Goal: Task Accomplishment & Management: Complete application form

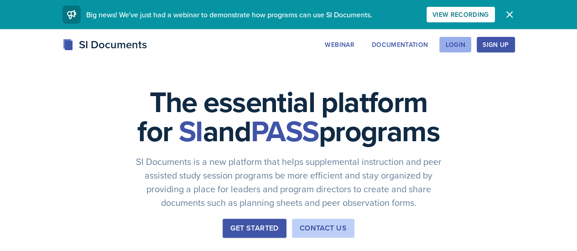
click at [466, 46] on div "Login" at bounding box center [455, 44] width 20 height 7
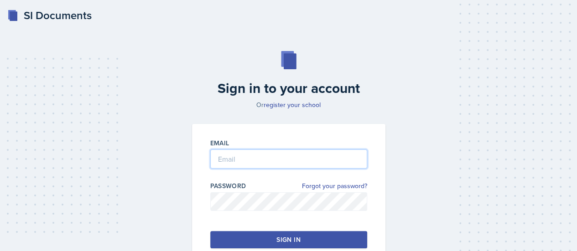
click at [239, 164] on input "email" at bounding box center [288, 159] width 157 height 19
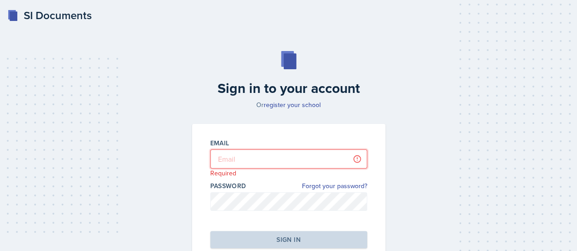
type input "[PERSON_NAME][EMAIL_ADDRESS][PERSON_NAME][DOMAIN_NAME]"
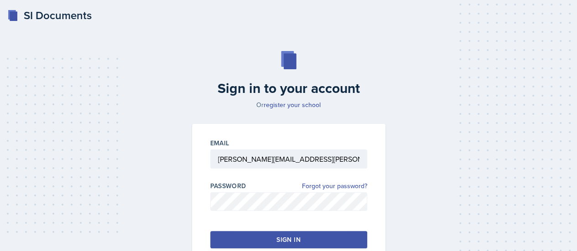
click at [272, 237] on button "Sign in" at bounding box center [288, 239] width 157 height 17
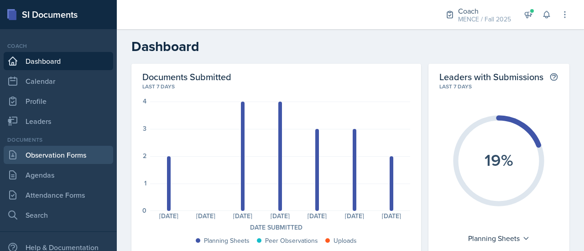
click at [55, 158] on link "Observation Forms" at bounding box center [59, 155] width 110 height 18
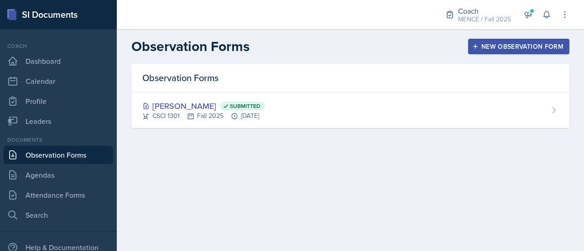
click at [509, 44] on div "New Observation Form" at bounding box center [518, 46] width 89 height 7
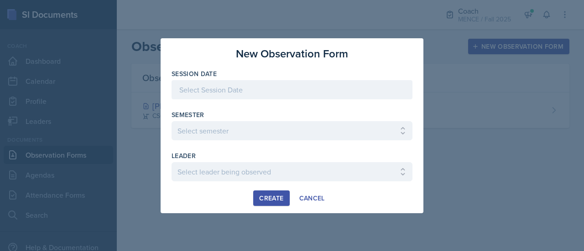
click at [208, 87] on div at bounding box center [292, 89] width 241 height 19
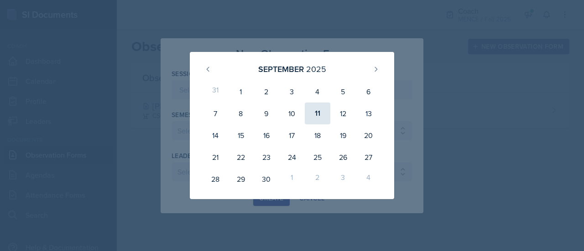
click at [317, 109] on div "11" at bounding box center [318, 114] width 26 height 22
type input "[DATE]"
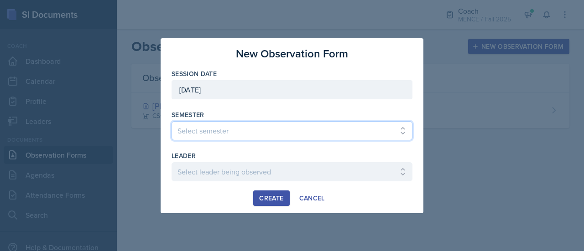
click at [220, 133] on select "Select semester All Spring 2020 Fall 2023 Spring 2019 Spring 2018 Fall 2017 Spr…" at bounding box center [292, 130] width 241 height 19
select select "986fdc3e-2246-4ffd-9cb8-78666de4ebed"
click at [172, 121] on select "Select semester All Spring 2020 Fall 2023 Spring 2019 Spring 2018 Fall 2017 Spr…" at bounding box center [292, 130] width 241 height 19
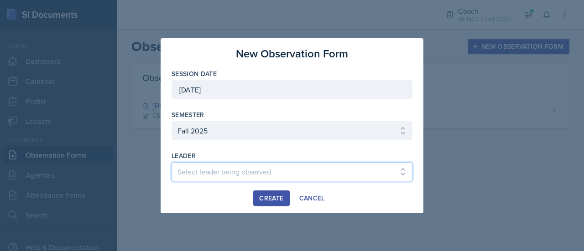
click at [226, 168] on select "Select leader being observed [PERSON_NAME] [PERSON_NAME] / CHEM 1211 / [PERSON_…" at bounding box center [292, 171] width 241 height 19
select select "bfe975f1-9c4b-4919-b254-772c04d0a18a"
click at [226, 168] on select "Select leader being observed [PERSON_NAME] [PERSON_NAME] / CHEM 1211 / [PERSON_…" at bounding box center [292, 171] width 241 height 19
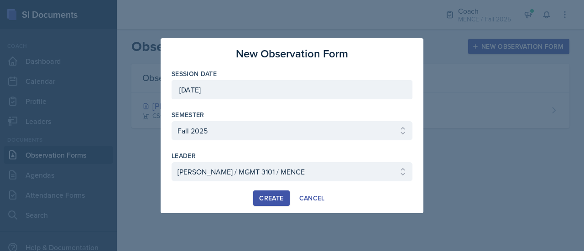
click at [273, 212] on div "New Observation Form Session Date [DATE] [DATE] 31 1 2 3 4 5 6 7 8 9 10 11 12 1…" at bounding box center [292, 125] width 263 height 175
click at [266, 196] on div "Create" at bounding box center [271, 198] width 24 height 7
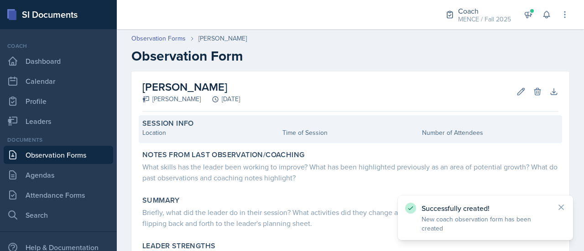
click at [181, 125] on label "Session Info" at bounding box center [168, 123] width 52 height 9
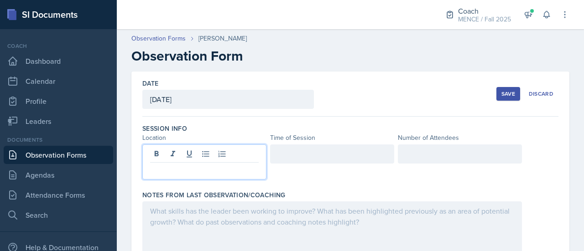
click at [190, 155] on div at bounding box center [204, 162] width 124 height 35
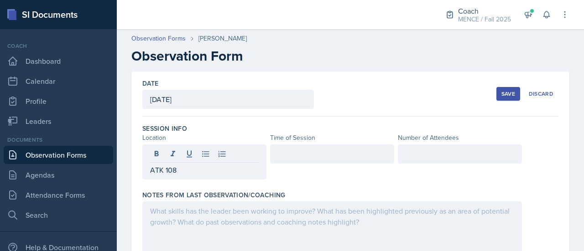
click at [327, 147] on div at bounding box center [332, 154] width 124 height 19
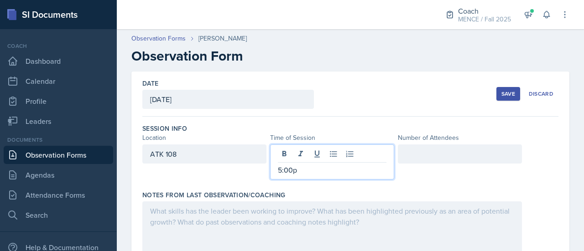
click at [430, 151] on div at bounding box center [460, 154] width 124 height 19
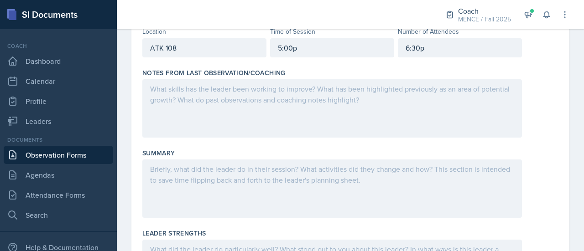
click at [181, 121] on div at bounding box center [332, 108] width 380 height 58
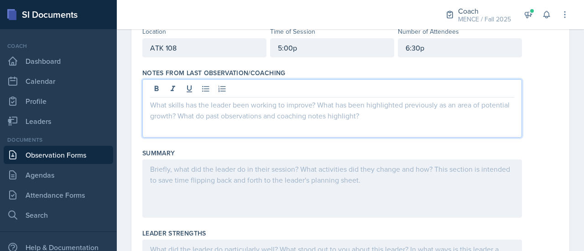
scroll to position [122, 0]
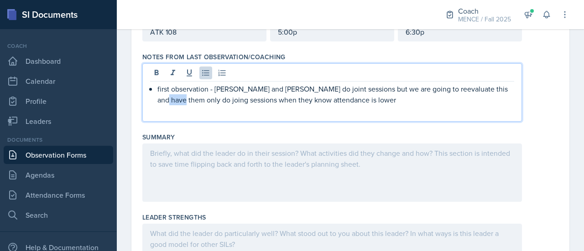
click at [159, 102] on p "first observation - [PERSON_NAME] and [PERSON_NAME] do joint sessions but we ar…" at bounding box center [335, 95] width 357 height 22
click at [160, 99] on p "first observation - [PERSON_NAME] and [PERSON_NAME] do joint sessions but we ar…" at bounding box center [335, 95] width 357 height 22
click at [376, 103] on p "first observation - [PERSON_NAME] and [PERSON_NAME] do joint sessions but we ar…" at bounding box center [335, 95] width 357 height 22
click at [262, 149] on div at bounding box center [332, 173] width 380 height 58
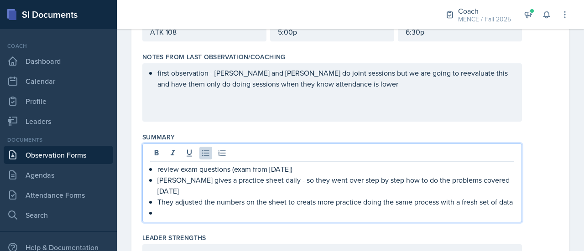
click at [315, 197] on p "They adjusted the numbers on the sheet to creats more practice doing the same p…" at bounding box center [335, 202] width 357 height 11
click at [321, 210] on p at bounding box center [335, 213] width 357 height 11
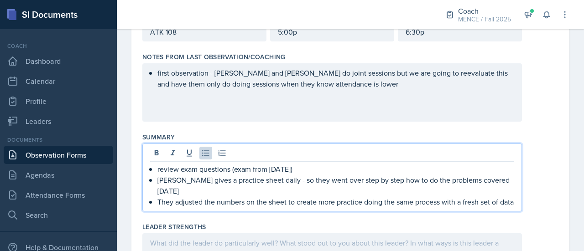
scroll to position [0, 0]
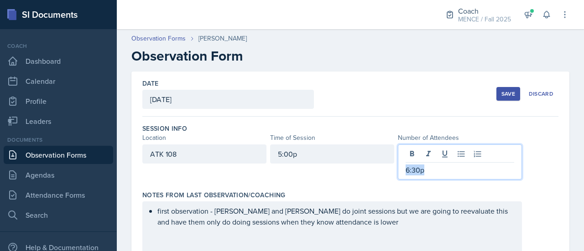
drag, startPoint x: 448, startPoint y: 155, endPoint x: 393, endPoint y: 158, distance: 54.9
click at [398, 158] on div "6:30p" at bounding box center [460, 162] width 124 height 35
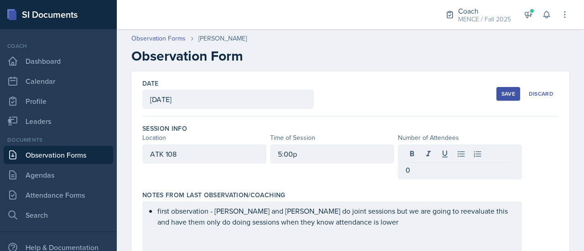
click at [367, 191] on div "Notes From Last Observation/Coaching" at bounding box center [350, 195] width 416 height 9
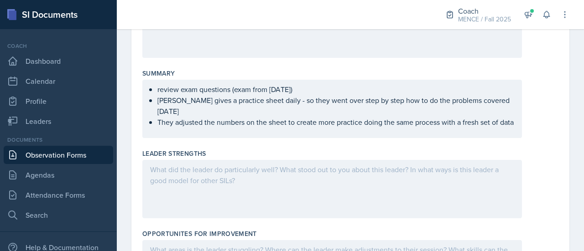
scroll to position [202, 0]
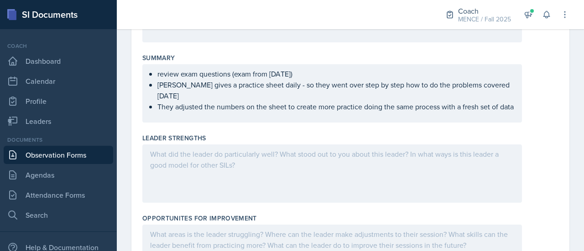
click at [156, 85] on div "review exam questions (exam from [DATE]) [PERSON_NAME] gives a practice sheet d…" at bounding box center [332, 90] width 364 height 44
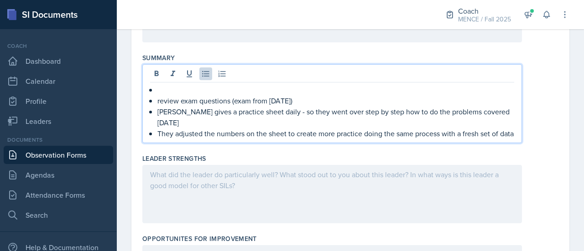
click at [156, 85] on div "review exam questions (exam from [DATE]) [PERSON_NAME] gives a practice sheet d…" at bounding box center [332, 111] width 364 height 55
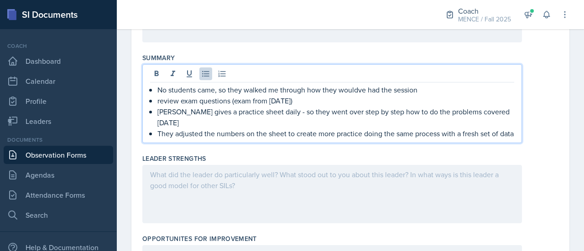
click at [378, 91] on p "No students came, so they walked me through how they wouldve had the session" at bounding box center [335, 89] width 357 height 11
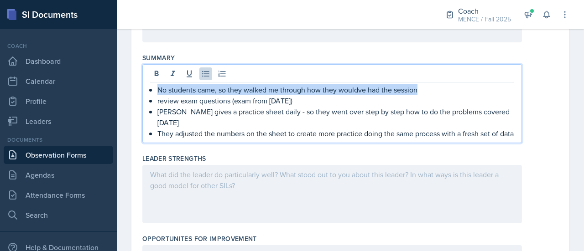
click at [378, 91] on p "No students came, so they walked me through how they wouldve had the session" at bounding box center [335, 89] width 357 height 11
click at [375, 90] on p "No students came, so they walked me through how they wouldve had the session" at bounding box center [335, 89] width 357 height 11
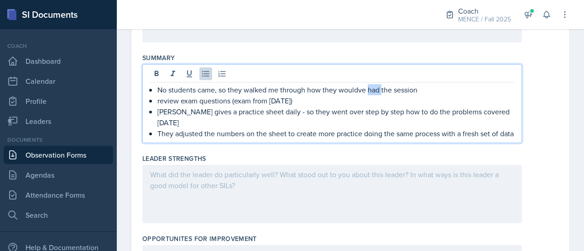
click at [375, 90] on p "No students came, so they walked me through how they wouldve had the session" at bounding box center [335, 89] width 357 height 11
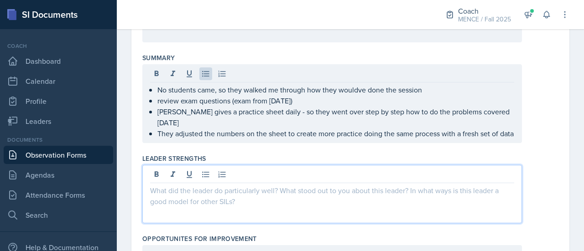
click at [305, 172] on div at bounding box center [332, 194] width 380 height 58
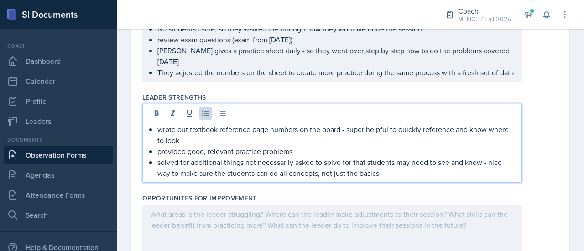
scroll to position [246, 0]
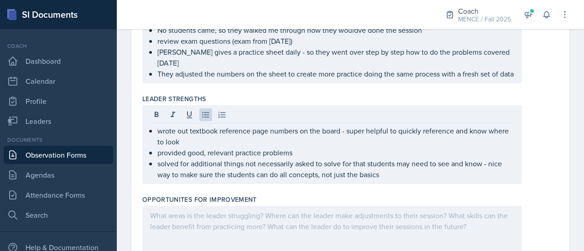
click at [538, 185] on div "Leader [PERSON_NAME] wrote out textbook reference page numbers on the board - s…" at bounding box center [350, 141] width 416 height 101
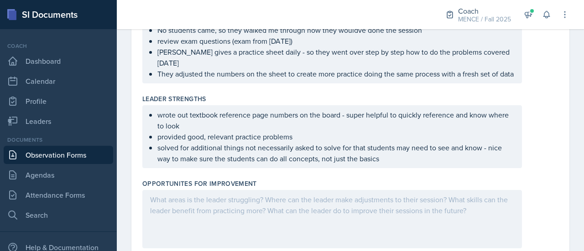
click at [423, 155] on ul "wrote out textbook reference page numbers on the board - super helpful to quick…" at bounding box center [335, 137] width 357 height 55
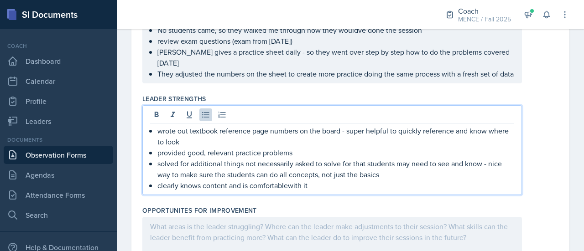
click at [294, 180] on p "clearly knows content and is comfortablewith it" at bounding box center [335, 185] width 357 height 11
click at [291, 182] on p "clearly knows content and is comfortablewith it" at bounding box center [335, 185] width 357 height 11
click at [287, 185] on p "clearly knows content and is comfortablewith it" at bounding box center [335, 185] width 357 height 11
click at [290, 235] on div at bounding box center [332, 246] width 380 height 58
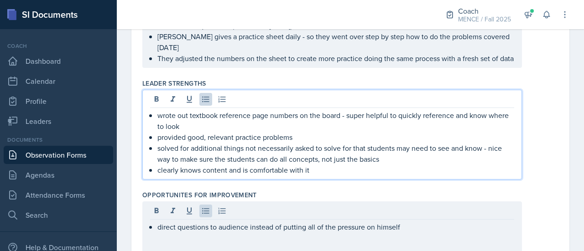
scroll to position [277, 0]
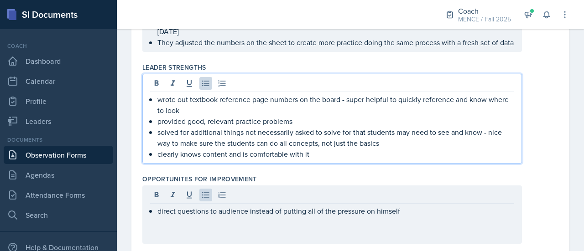
click at [347, 153] on p "clearly knows content and is comfortable with it" at bounding box center [335, 154] width 357 height 11
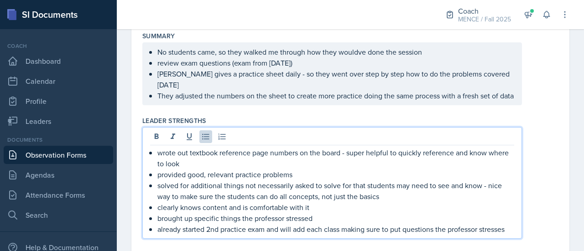
scroll to position [240, 0]
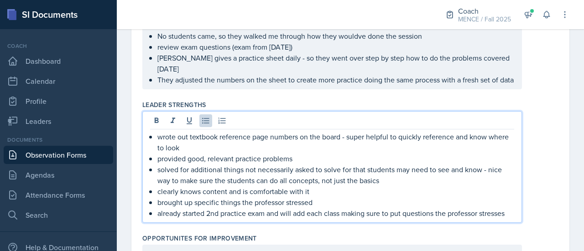
click at [201, 85] on p "They adjusted the numbers on the sheet to create more practice doing the same p…" at bounding box center [335, 79] width 357 height 11
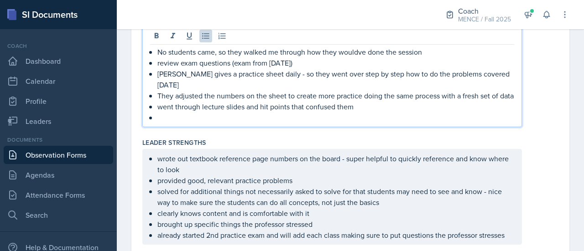
scroll to position [192, 0]
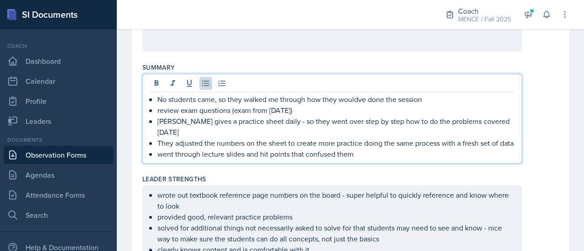
click at [438, 101] on p "No students came, so they walked me through how they wouldve done the session" at bounding box center [335, 99] width 357 height 11
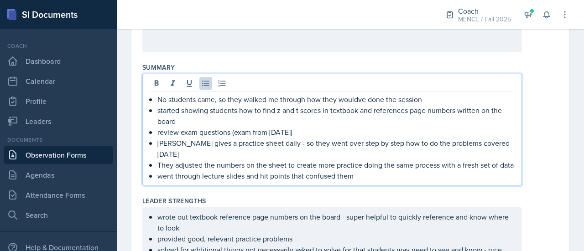
click at [540, 148] on div "No students came, so they walked me through how they wouldve done the session s…" at bounding box center [350, 130] width 416 height 112
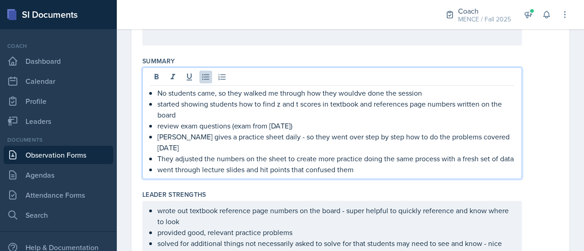
click at [401, 164] on p "went through lecture slides and hit points that confused them" at bounding box center [335, 169] width 357 height 11
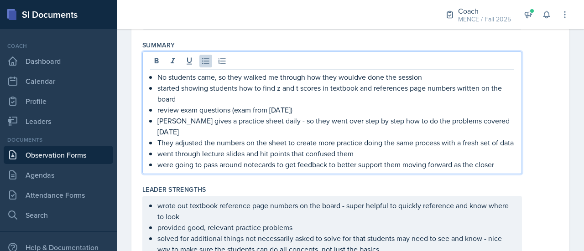
click at [531, 192] on div "Leader Strengths" at bounding box center [350, 189] width 416 height 9
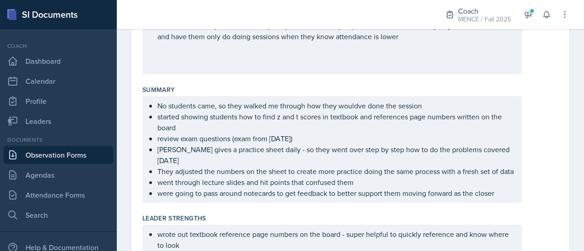
scroll to position [0, 0]
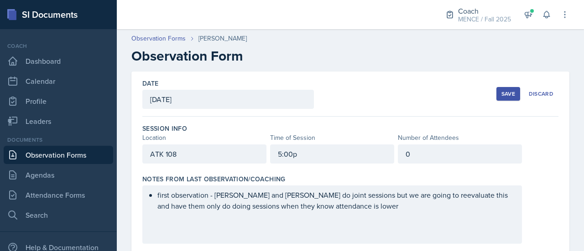
click at [502, 90] on div "Save" at bounding box center [509, 93] width 14 height 7
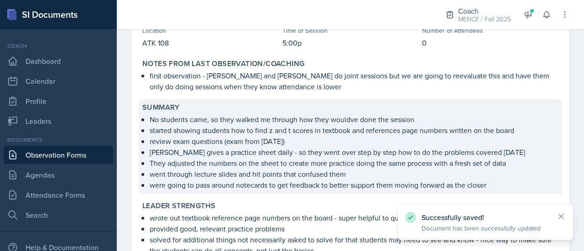
scroll to position [1, 0]
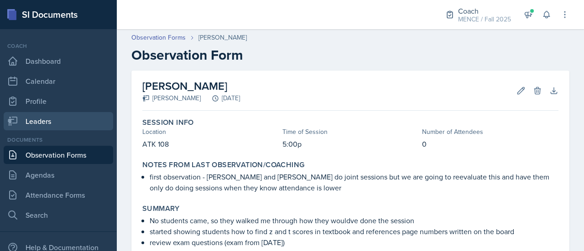
click at [37, 125] on link "Leaders" at bounding box center [59, 121] width 110 height 18
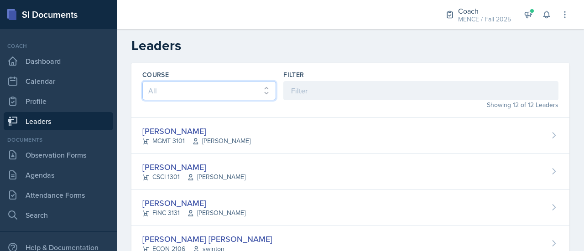
click at [242, 88] on select "All ACCT 3101 ACCT 3102 ASTR 1000 BIOL 1100 BIOL 1107 BIOL 1108 BIOL 1120 BIOL …" at bounding box center [209, 90] width 134 height 19
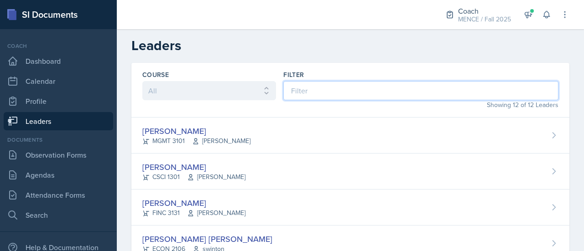
click at [328, 88] on input at bounding box center [420, 90] width 275 height 19
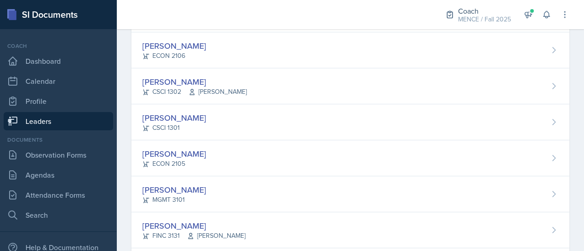
scroll to position [279, 0]
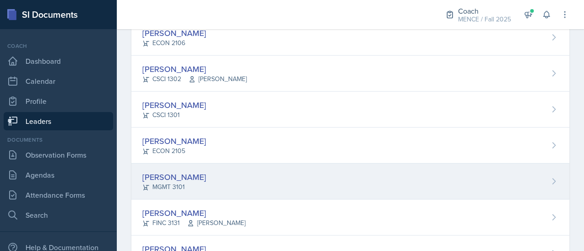
click at [160, 177] on div "[PERSON_NAME]" at bounding box center [174, 177] width 64 height 12
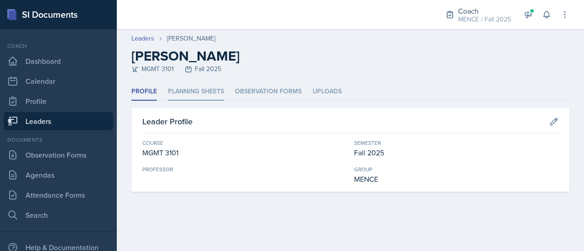
click at [200, 90] on li "Planning Sheets" at bounding box center [196, 92] width 56 height 18
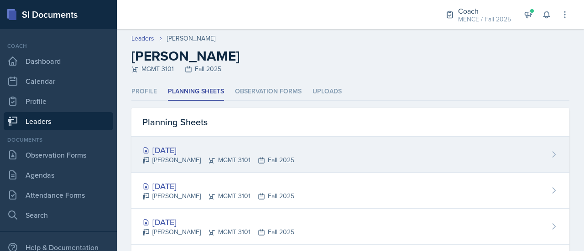
click at [198, 157] on div "[PERSON_NAME] MGMT 3101 Fall 2025" at bounding box center [218, 161] width 152 height 10
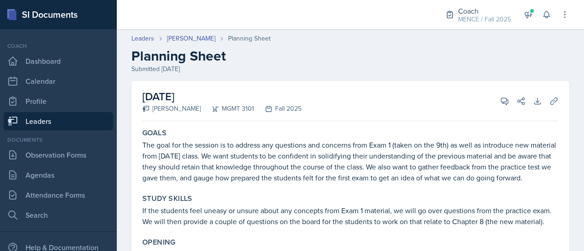
click at [148, 33] on header "Leaders [PERSON_NAME] Planning Sheet Planning Sheet Submitted [DATE]" at bounding box center [350, 54] width 467 height 58
click at [149, 40] on link "Leaders" at bounding box center [142, 39] width 23 height 10
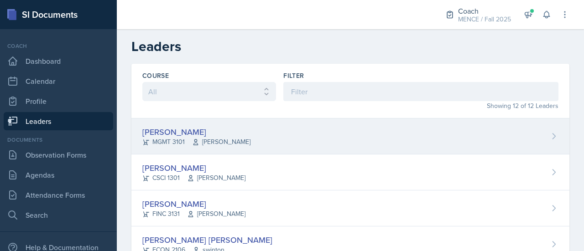
click at [168, 131] on div "[PERSON_NAME]" at bounding box center [196, 132] width 108 height 12
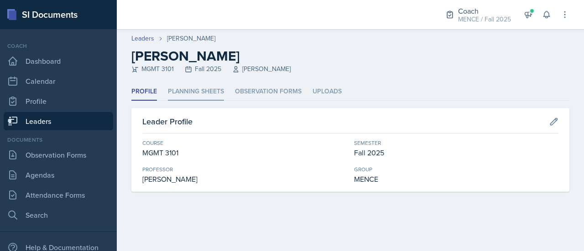
click at [194, 90] on li "Planning Sheets" at bounding box center [196, 92] width 56 height 18
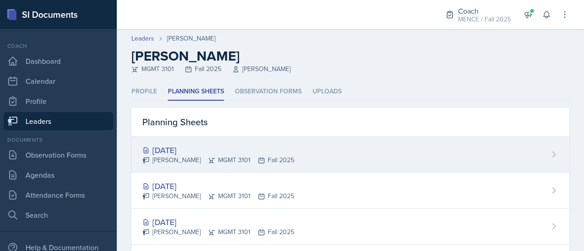
click at [188, 150] on div "[DATE]" at bounding box center [218, 150] width 152 height 12
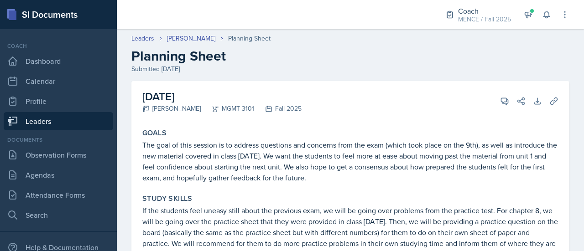
click at [56, 129] on link "Leaders" at bounding box center [59, 121] width 110 height 18
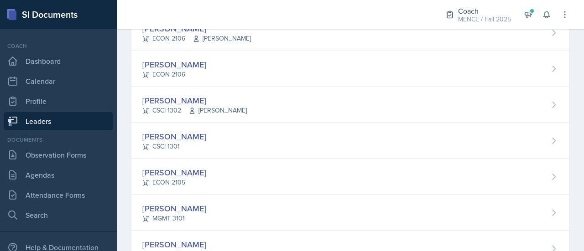
scroll to position [319, 0]
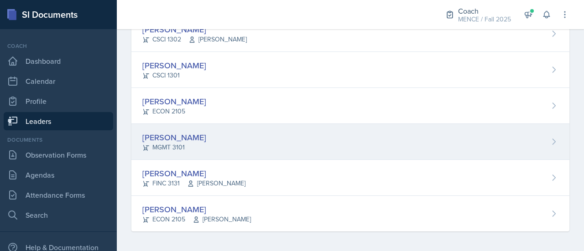
click at [157, 131] on div "[PERSON_NAME]" at bounding box center [174, 137] width 64 height 12
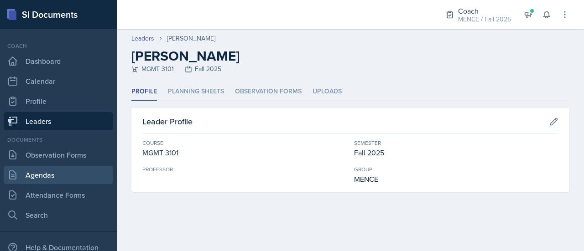
click at [62, 175] on link "Agendas" at bounding box center [59, 175] width 110 height 18
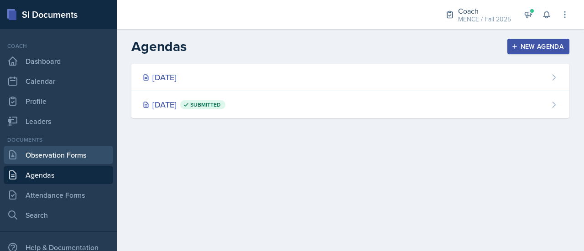
click at [58, 158] on link "Observation Forms" at bounding box center [59, 155] width 110 height 18
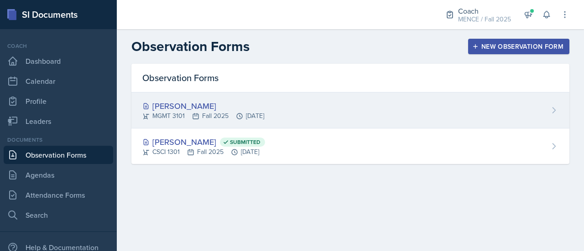
click at [215, 109] on div "[PERSON_NAME]" at bounding box center [203, 106] width 122 height 12
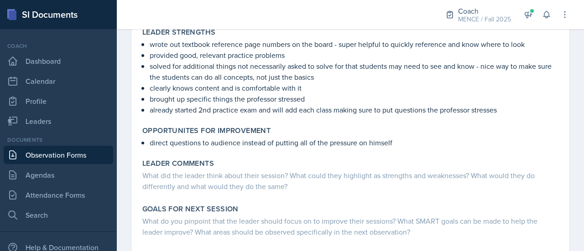
scroll to position [283, 0]
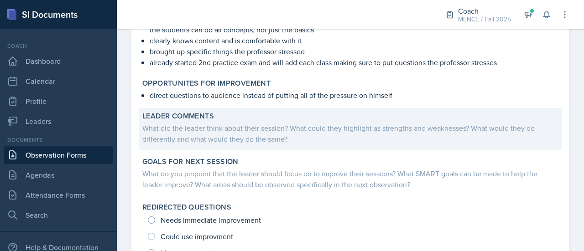
click at [252, 109] on div "Leader Comments What did the leader think about their session? What could they …" at bounding box center [351, 129] width 424 height 42
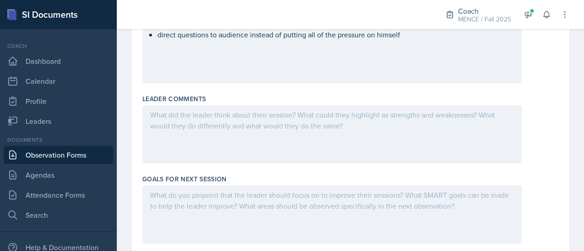
click at [186, 139] on div at bounding box center [332, 134] width 380 height 58
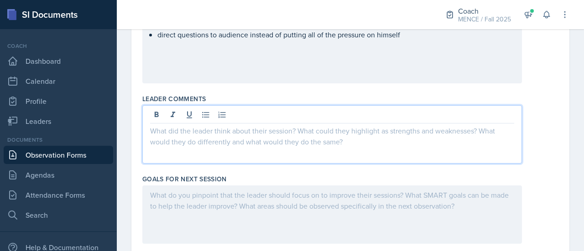
scroll to position [503, 0]
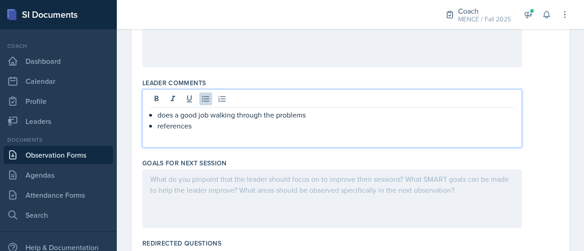
click at [156, 131] on div "does a good job walking through the problems references" at bounding box center [332, 121] width 364 height 22
click at [294, 131] on p "providing proper resources - references" at bounding box center [335, 125] width 357 height 11
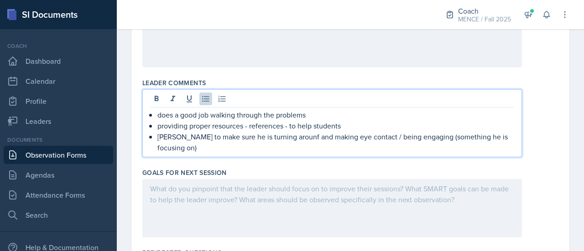
click at [284, 151] on p "[PERSON_NAME] to make sure he is turning arounf and making eye contact / being …" at bounding box center [335, 142] width 357 height 22
click at [177, 148] on p "[PERSON_NAME] to make sure he is turning around and making eye contact / being …" at bounding box center [335, 142] width 357 height 22
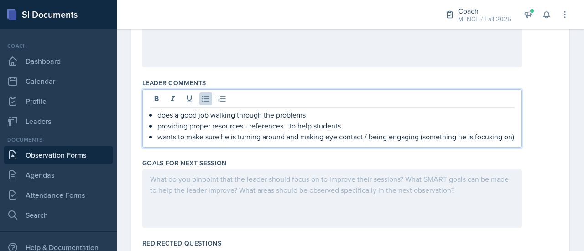
click at [205, 219] on div at bounding box center [332, 199] width 380 height 58
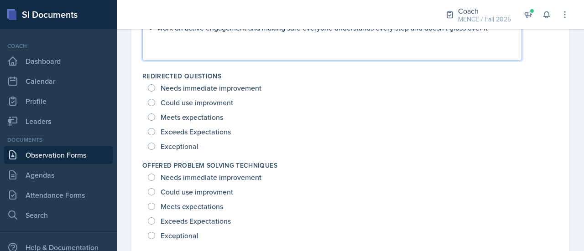
scroll to position [677, 0]
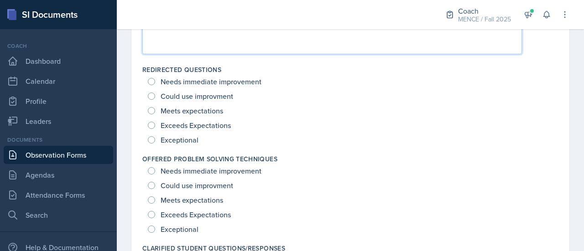
click at [184, 145] on span "Exceptional" at bounding box center [180, 140] width 38 height 9
click at [155, 144] on input "Exceptional" at bounding box center [151, 139] width 7 height 7
radio input "true"
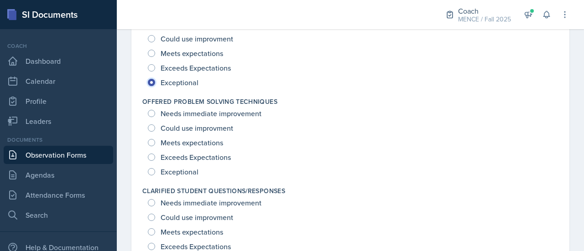
scroll to position [735, 0]
click at [183, 176] on span "Exceptional" at bounding box center [180, 171] width 38 height 9
click at [155, 175] on input "Exceptional" at bounding box center [151, 171] width 7 height 7
radio input "true"
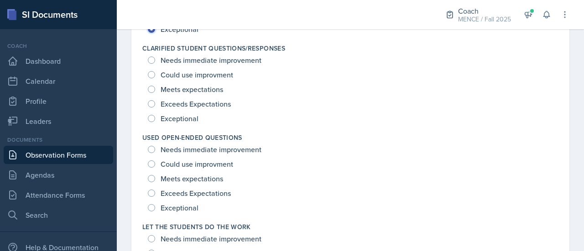
scroll to position [890, 0]
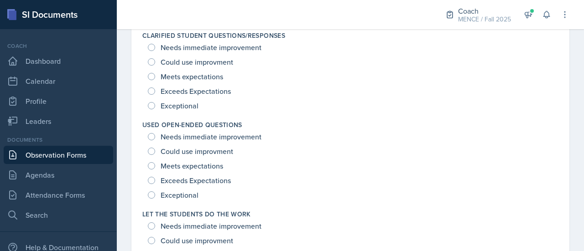
click at [182, 110] on span "Exceptional" at bounding box center [180, 105] width 38 height 9
click at [155, 110] on input "Exceptional" at bounding box center [151, 105] width 7 height 7
radio input "true"
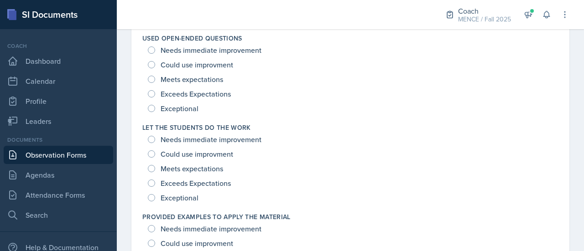
scroll to position [976, 0]
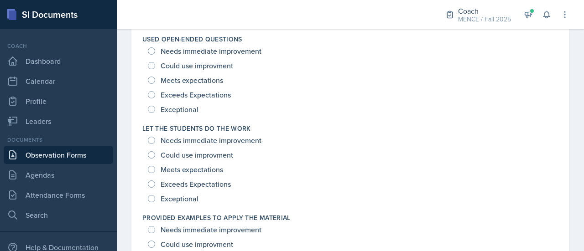
click at [186, 114] on span "Exceptional" at bounding box center [180, 109] width 38 height 9
click at [155, 113] on input "Exceptional" at bounding box center [151, 109] width 7 height 7
radio input "true"
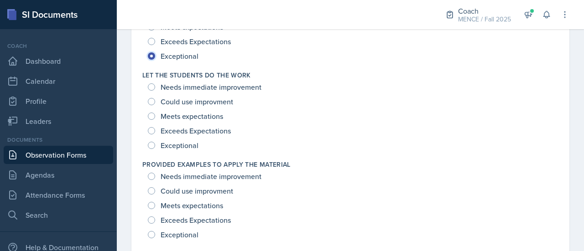
scroll to position [1037, 0]
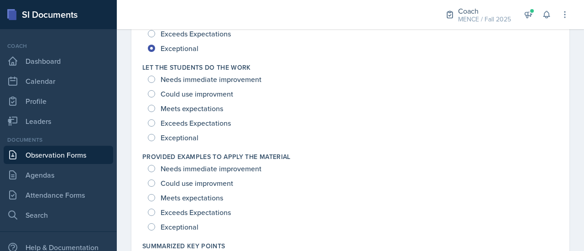
click at [178, 142] on span "Exceptional" at bounding box center [180, 137] width 38 height 9
click at [155, 141] on input "Exceptional" at bounding box center [151, 137] width 7 height 7
radio input "true"
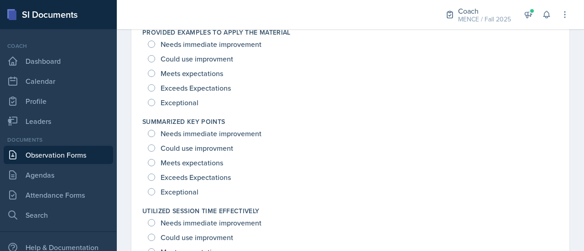
scroll to position [1161, 0]
click at [190, 108] on span "Exceptional" at bounding box center [180, 103] width 38 height 9
click at [155, 107] on input "Exceptional" at bounding box center [151, 103] width 7 height 7
radio input "true"
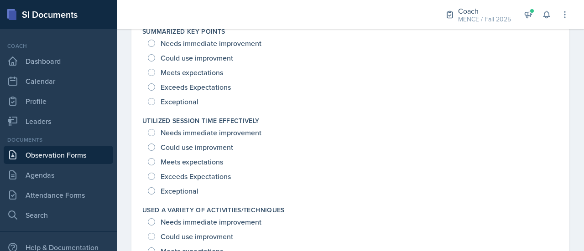
click at [188, 106] on span "Exceptional" at bounding box center [180, 101] width 38 height 9
click at [155, 105] on input "Exceptional" at bounding box center [151, 101] width 7 height 7
radio input "true"
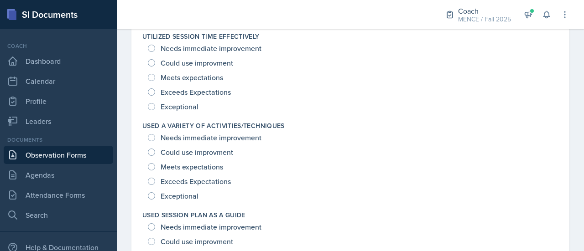
scroll to position [1338, 0]
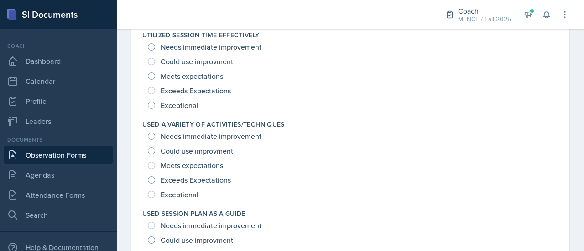
click at [190, 110] on span "Exceptional" at bounding box center [180, 105] width 38 height 9
click at [155, 109] on input "Exceptional" at bounding box center [151, 105] width 7 height 7
radio input "true"
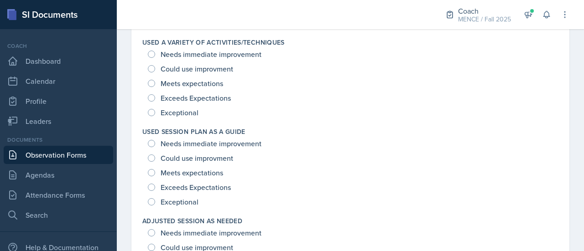
scroll to position [1423, 0]
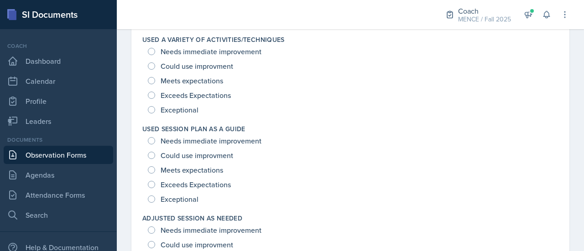
click at [194, 115] on span "Exceptional" at bounding box center [180, 109] width 38 height 9
click at [155, 114] on input "Exceptional" at bounding box center [151, 109] width 7 height 7
radio input "true"
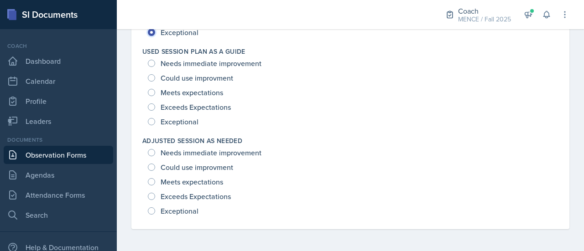
scroll to position [1504, 0]
click at [171, 126] on span "Exceptional" at bounding box center [180, 121] width 38 height 9
click at [155, 126] on input "Exceptional" at bounding box center [151, 121] width 7 height 7
radio input "true"
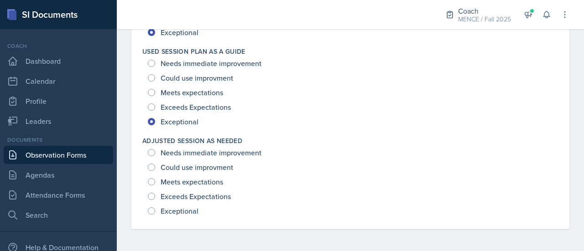
click at [186, 209] on span "Exceptional" at bounding box center [180, 211] width 38 height 9
click at [155, 209] on input "Exceptional" at bounding box center [151, 211] width 7 height 7
radio input "true"
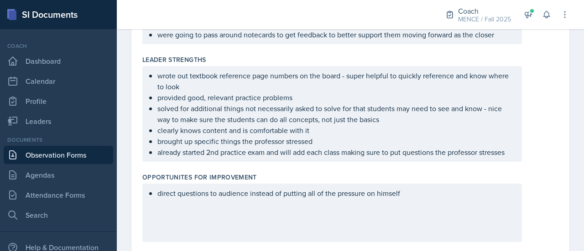
scroll to position [0, 0]
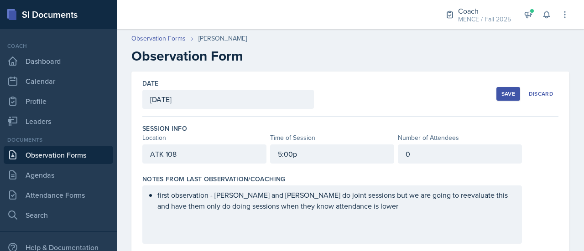
click at [497, 97] on button "Save" at bounding box center [509, 94] width 24 height 14
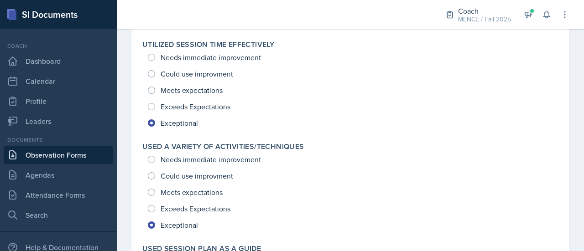
scroll to position [1448, 0]
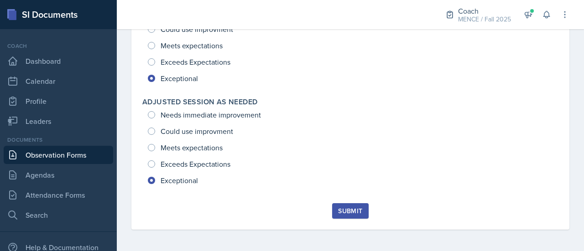
click at [350, 211] on div "Submit" at bounding box center [350, 211] width 24 height 7
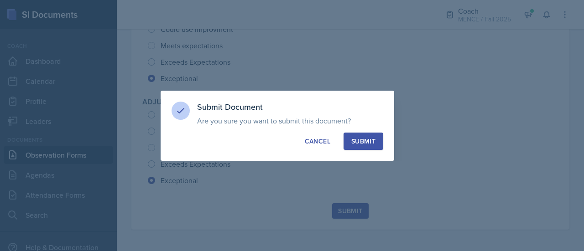
click at [370, 136] on button "Submit" at bounding box center [364, 141] width 40 height 17
radio input "true"
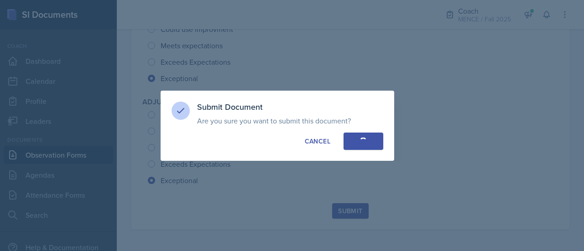
radio input "true"
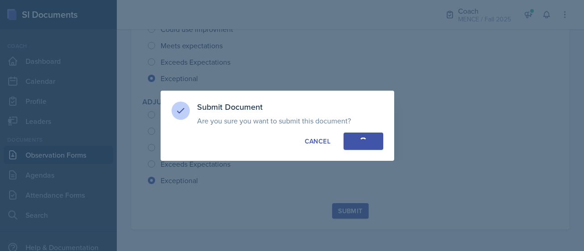
radio input "true"
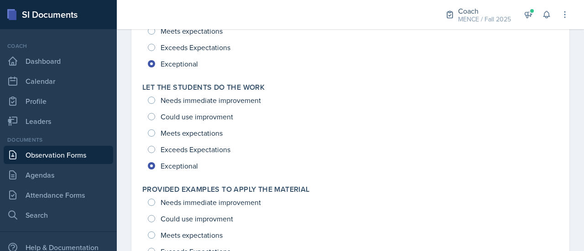
scroll to position [848, 0]
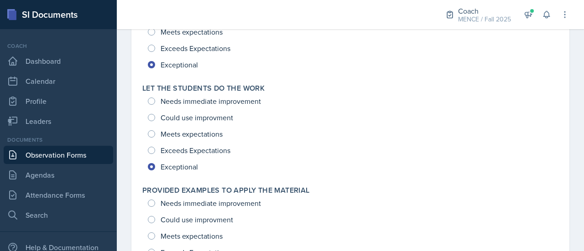
click at [64, 145] on div "Documents Observation Forms [GEOGRAPHIC_DATA] Attendance Forms Search" at bounding box center [59, 180] width 110 height 89
click at [67, 151] on link "Observation Forms" at bounding box center [59, 155] width 110 height 18
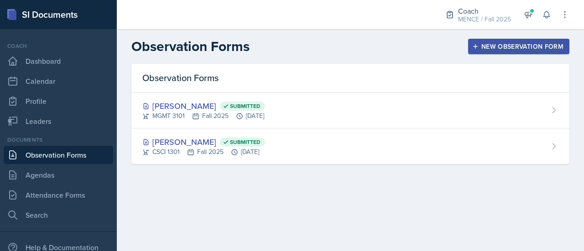
click at [358, 179] on div "Observation Forms [PERSON_NAME] Submitted MGMT 3101 Fall 2025 [DATE] [PERSON_NA…" at bounding box center [350, 125] width 467 height 122
